Goal: Check status: Check status

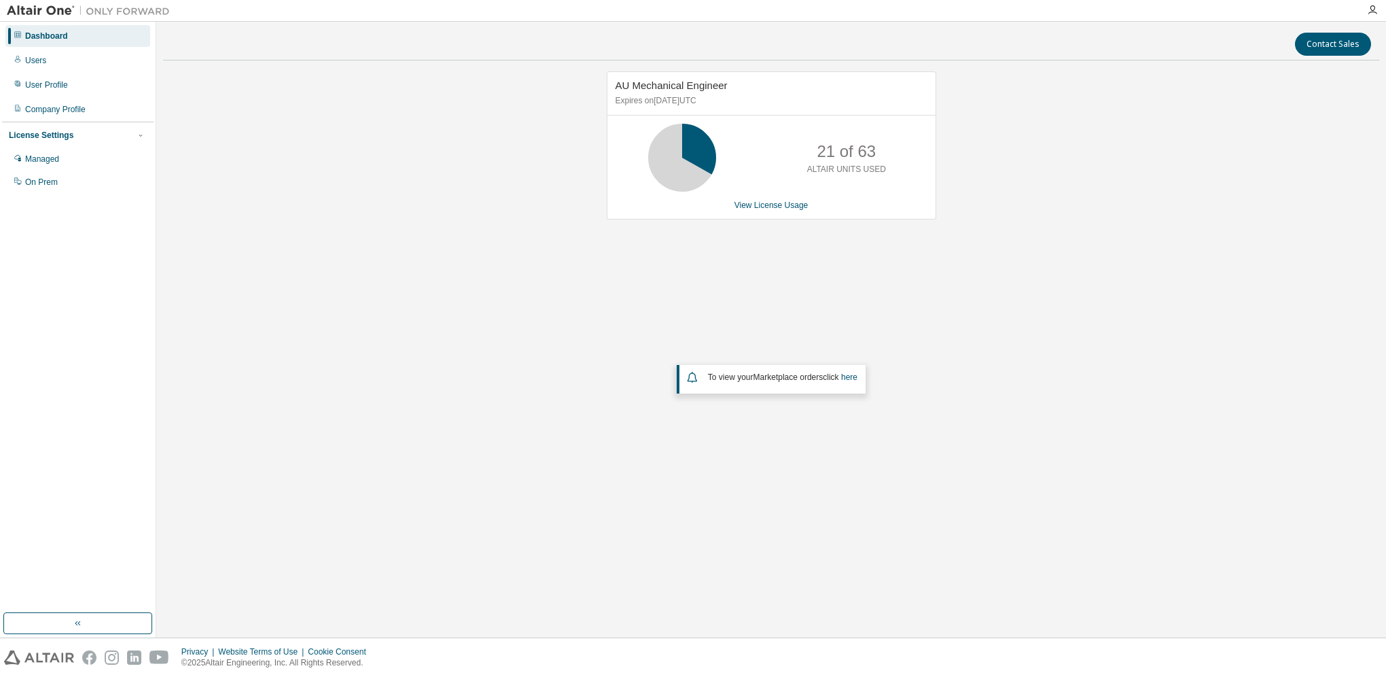
click at [775, 204] on link "View License Usage" at bounding box center [771, 205] width 74 height 10
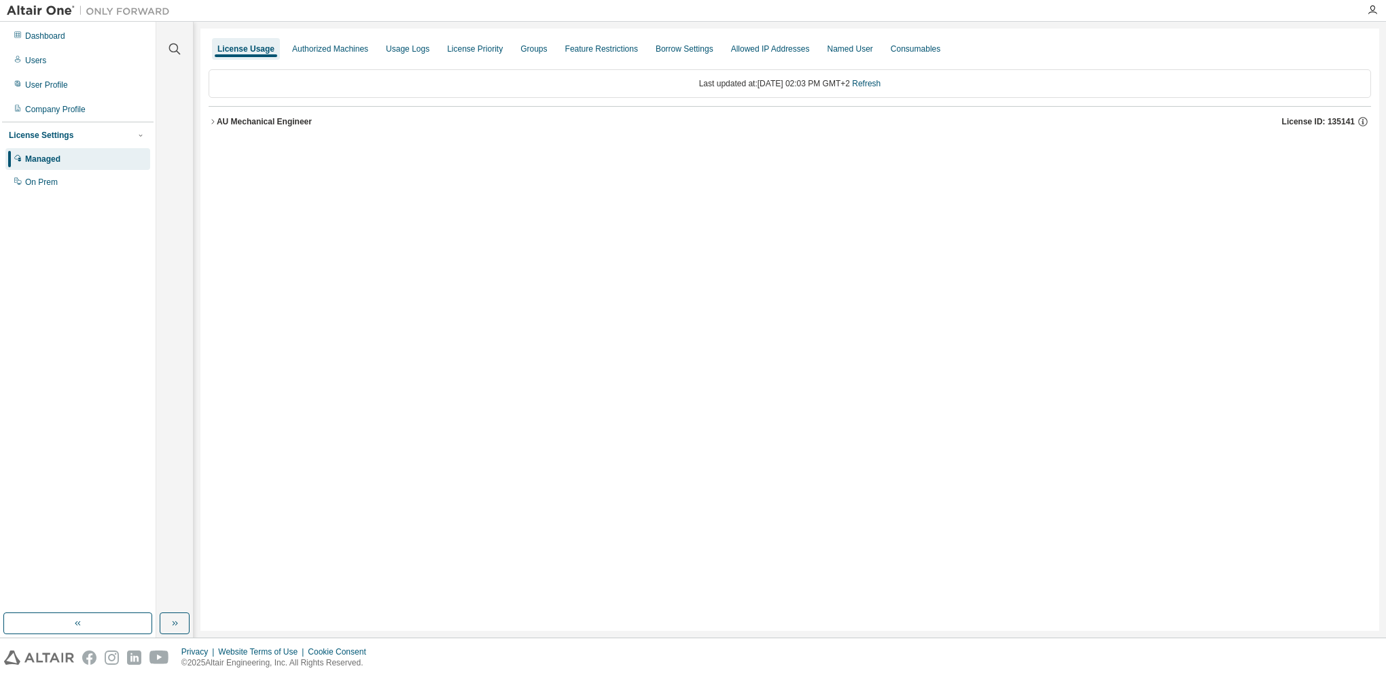
click at [251, 132] on button "AU Mechanical Engineer License ID: 135141" at bounding box center [790, 122] width 1162 height 30
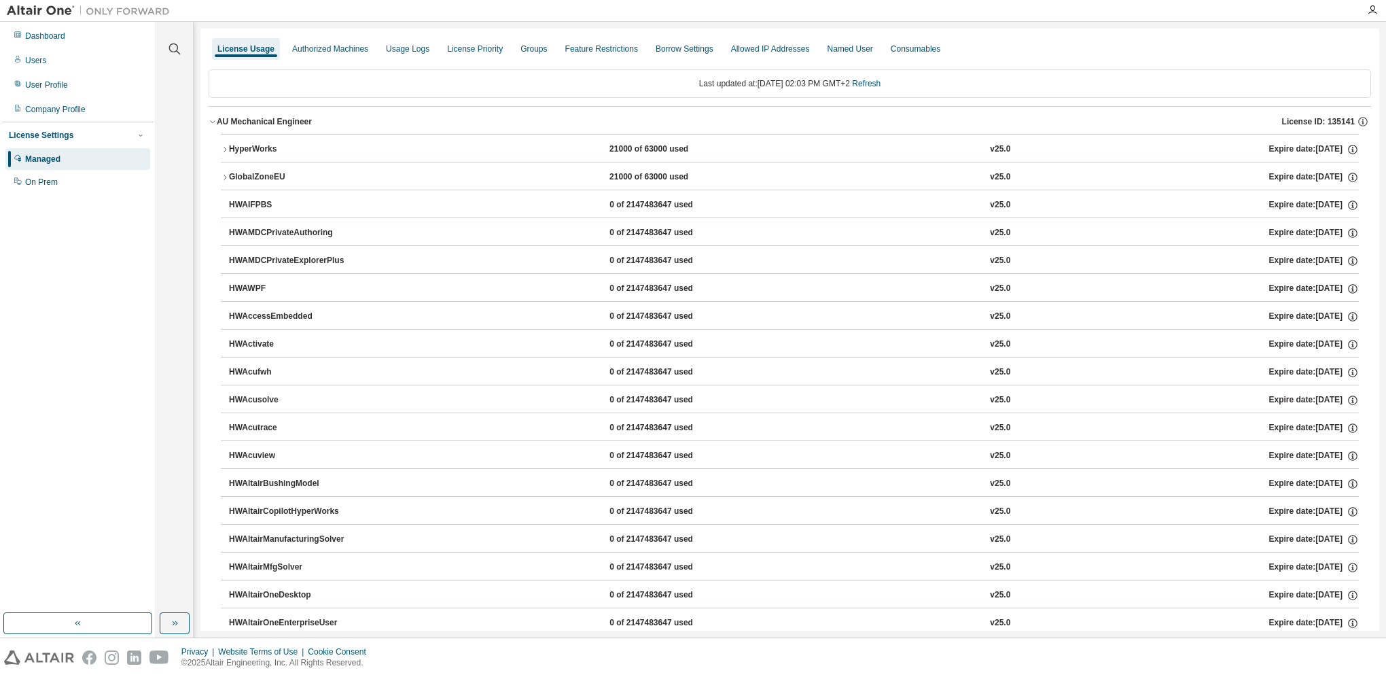
click at [253, 125] on div "AU Mechanical Engineer" at bounding box center [264, 121] width 95 height 11
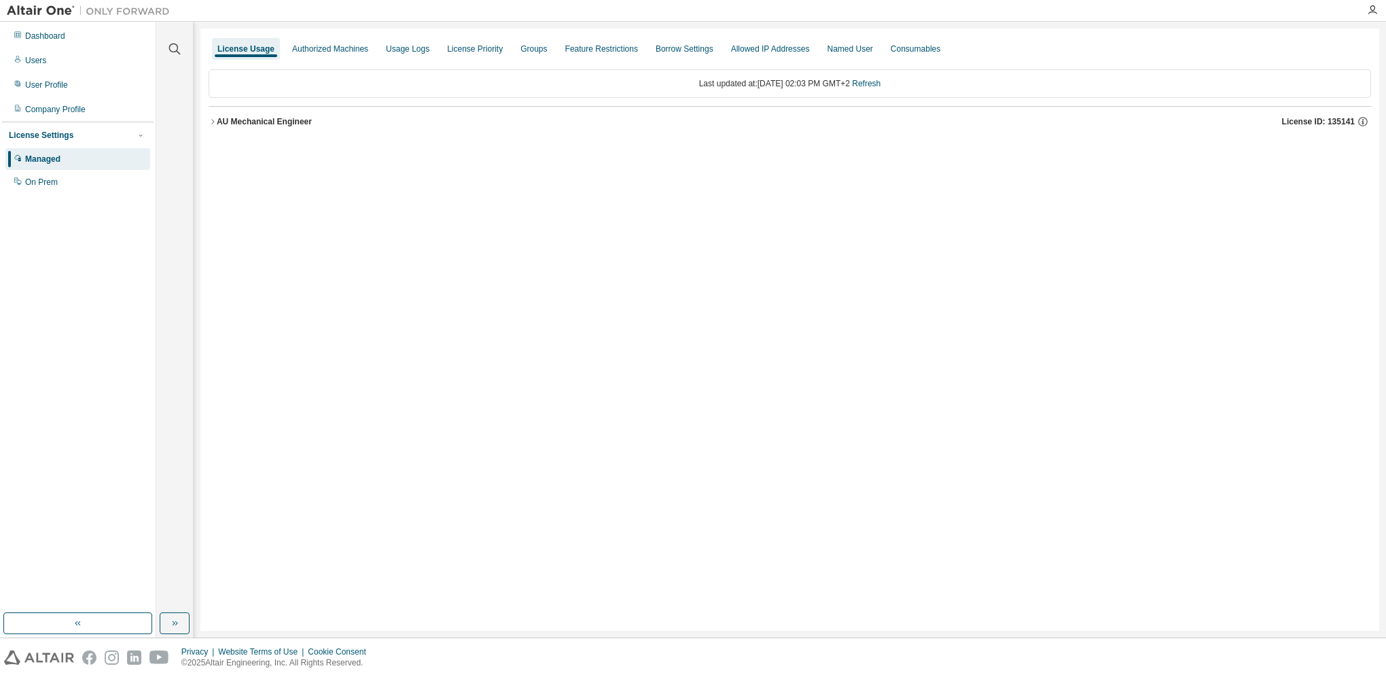
click at [253, 125] on div "AU Mechanical Engineer" at bounding box center [264, 121] width 95 height 11
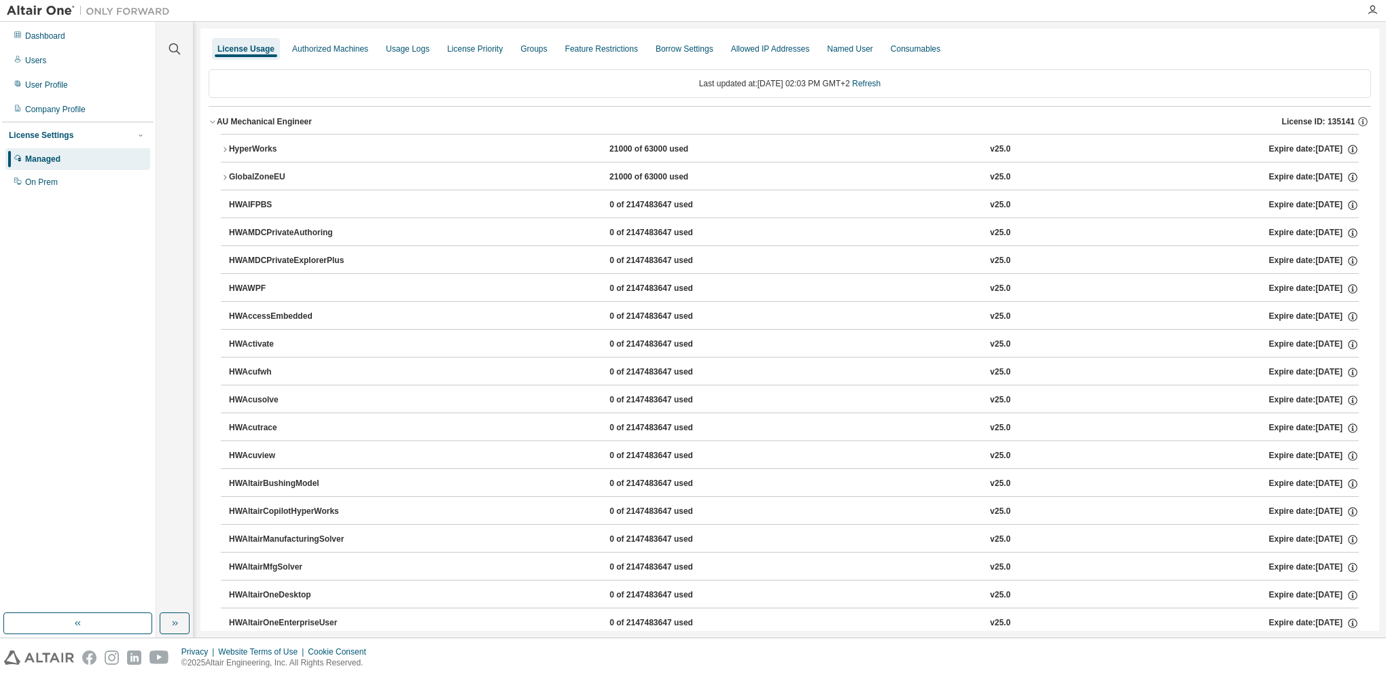
click at [247, 152] on div "HyperWorks" at bounding box center [290, 149] width 122 height 12
